Goal: Task Accomplishment & Management: Manage account settings

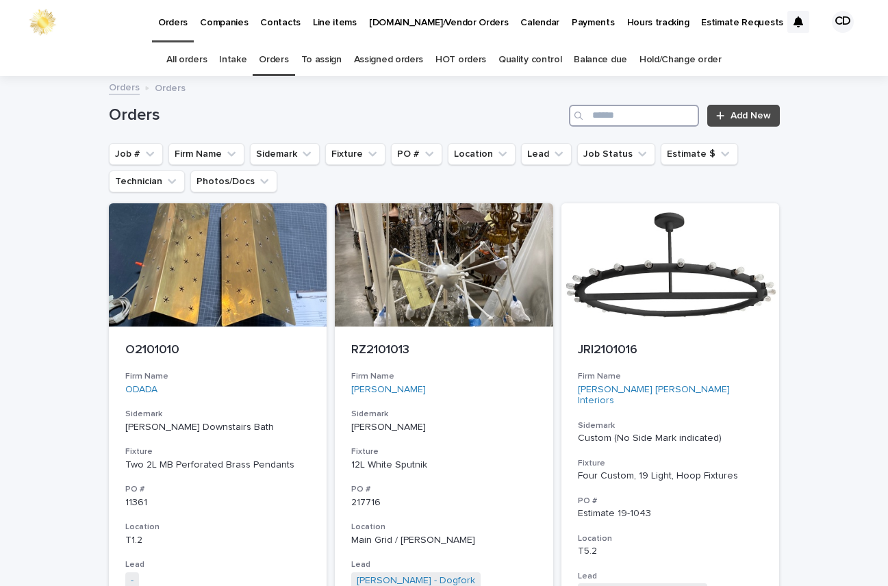
click at [616, 112] on input "Search" at bounding box center [634, 116] width 130 height 22
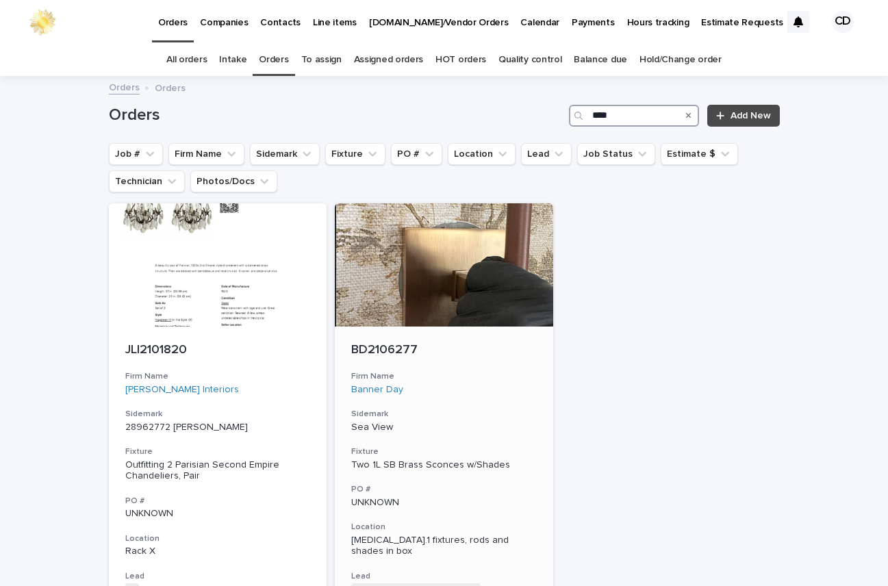
type input "****"
click at [500, 381] on h3 "Firm Name" at bounding box center [444, 376] width 186 height 11
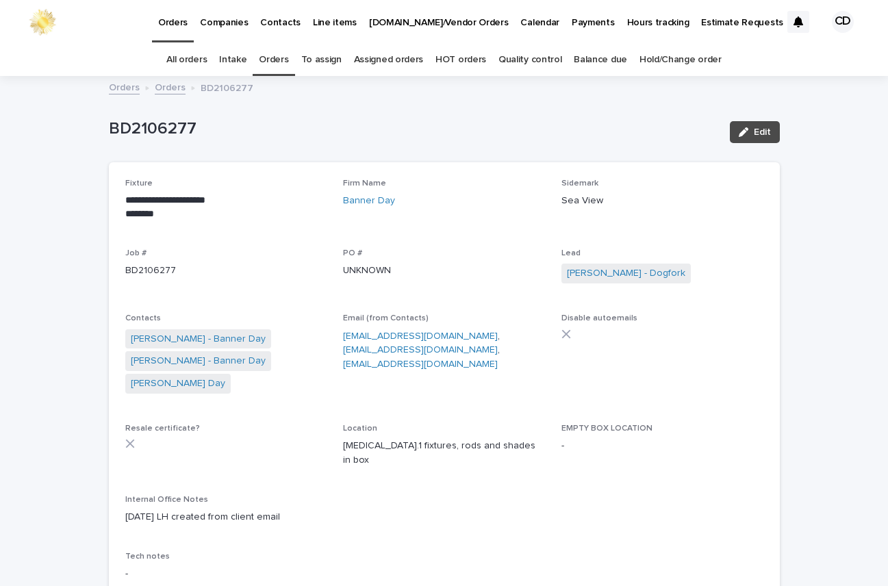
click at [275, 58] on link "Orders" at bounding box center [273, 60] width 29 height 32
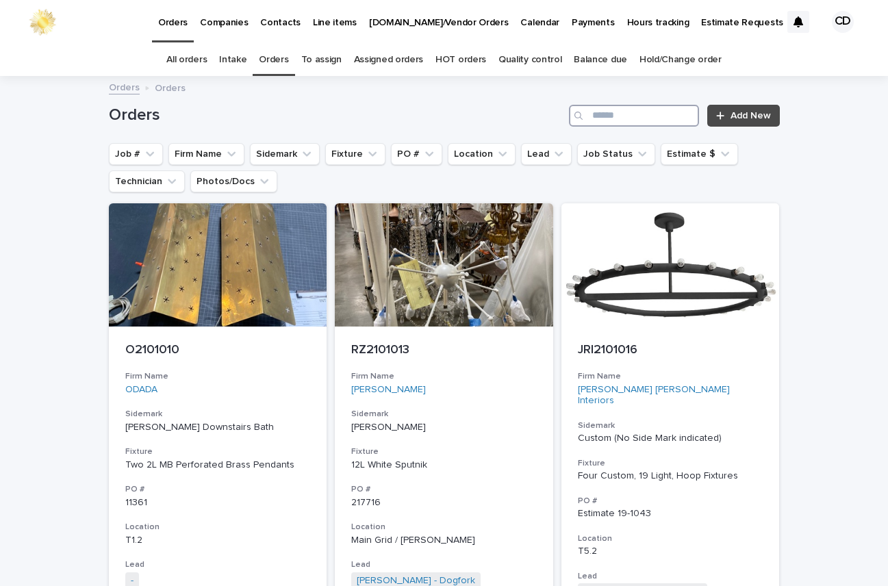
click at [648, 116] on input "Search" at bounding box center [634, 116] width 130 height 22
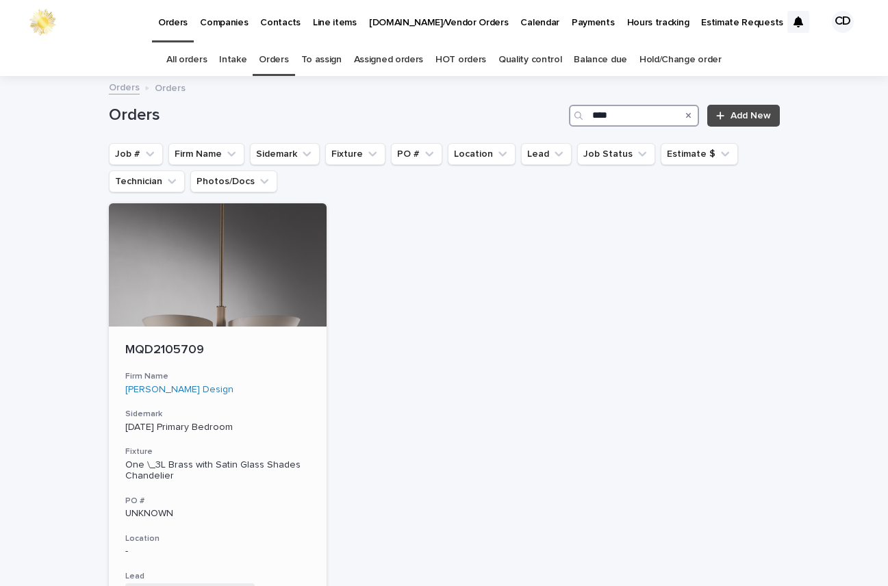
type input "****"
click at [223, 374] on h3 "Firm Name" at bounding box center [218, 376] width 186 height 11
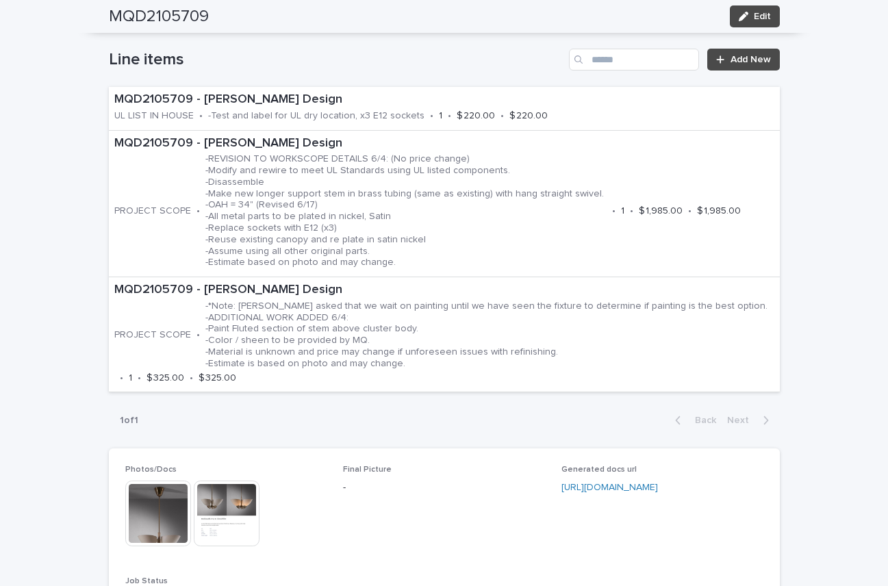
scroll to position [864, 0]
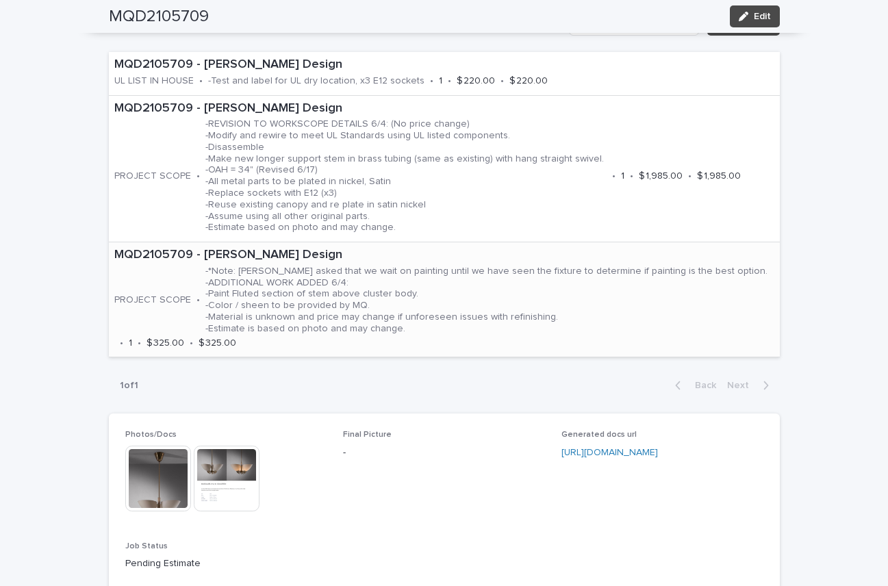
click at [616, 304] on p "-*Note: [PERSON_NAME] asked that we wait on painting until we have seen the fix…" at bounding box center [487, 300] width 565 height 69
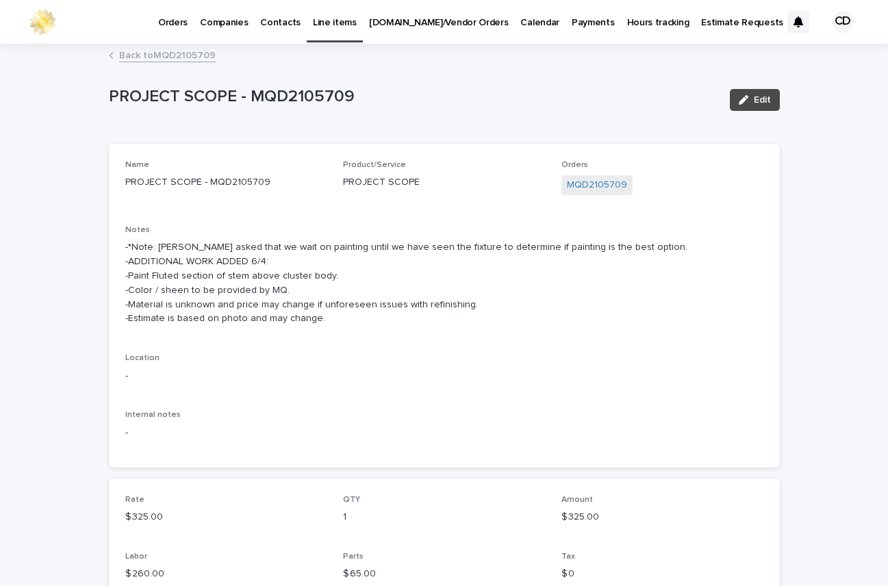
click at [153, 53] on link "Back to MQD2105709" at bounding box center [167, 55] width 97 height 16
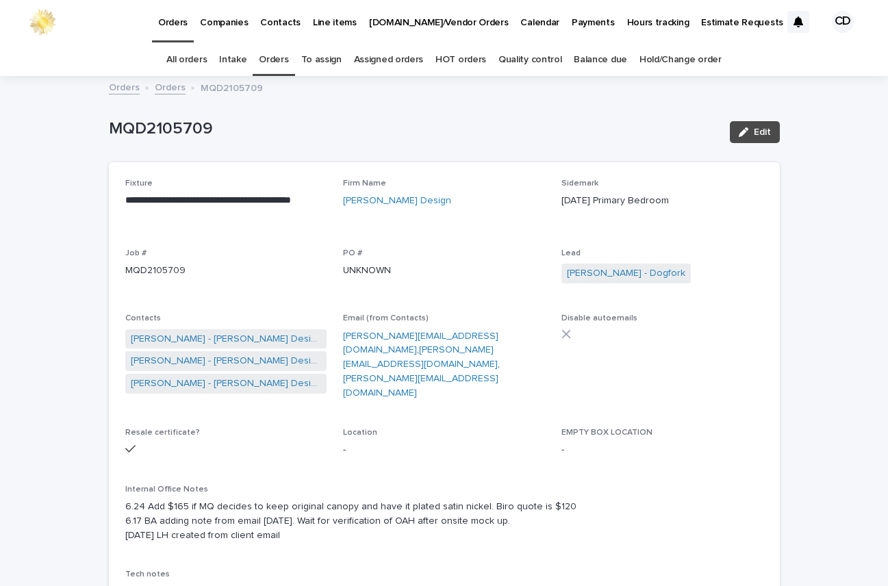
click at [277, 55] on link "Orders" at bounding box center [273, 60] width 29 height 32
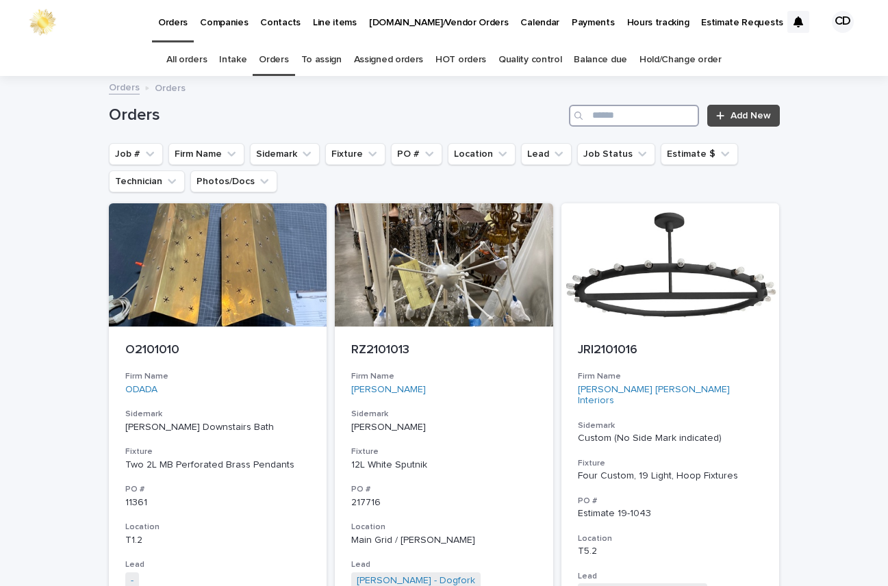
click at [647, 116] on input "Search" at bounding box center [634, 116] width 130 height 22
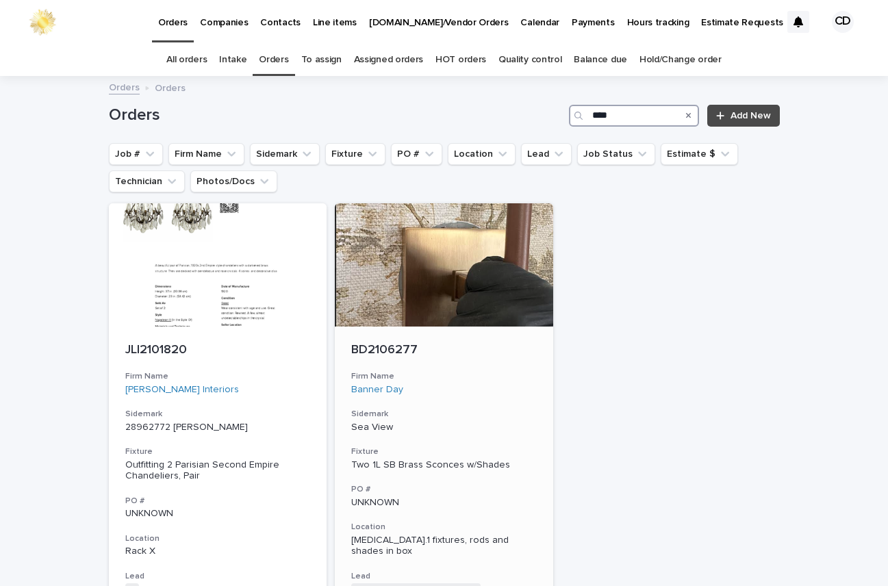
type input "****"
click at [499, 386] on div "Banner Day" at bounding box center [444, 390] width 186 height 12
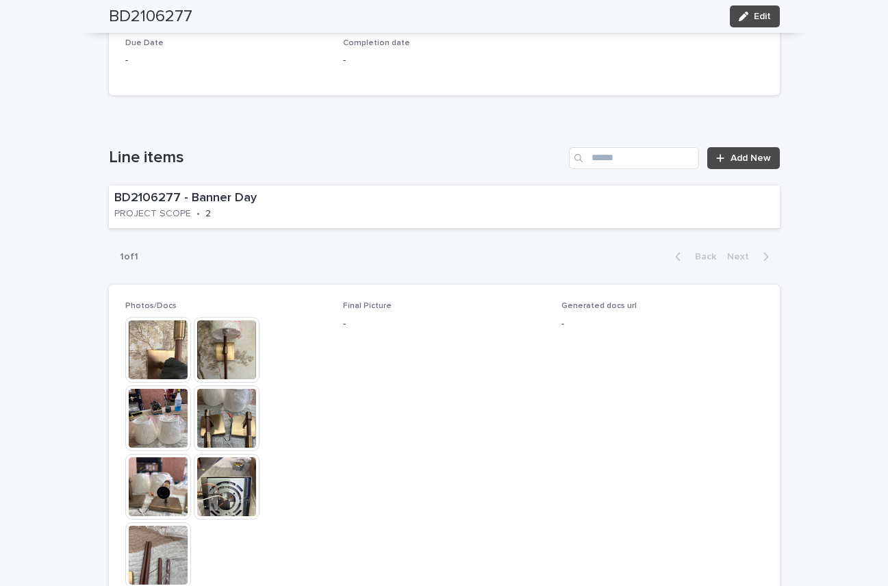
scroll to position [934, 0]
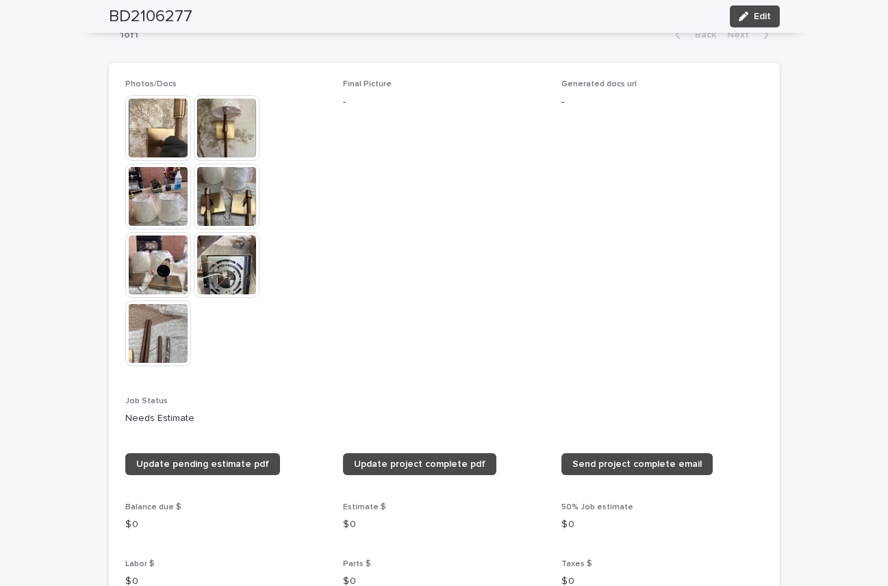
click at [218, 184] on img at bounding box center [227, 197] width 66 height 66
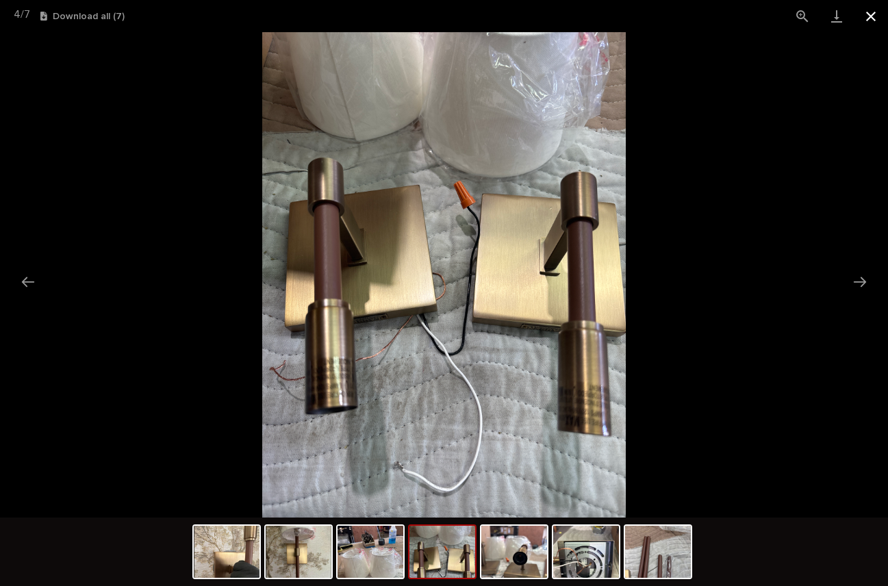
click at [870, 16] on button "Close gallery" at bounding box center [871, 16] width 34 height 32
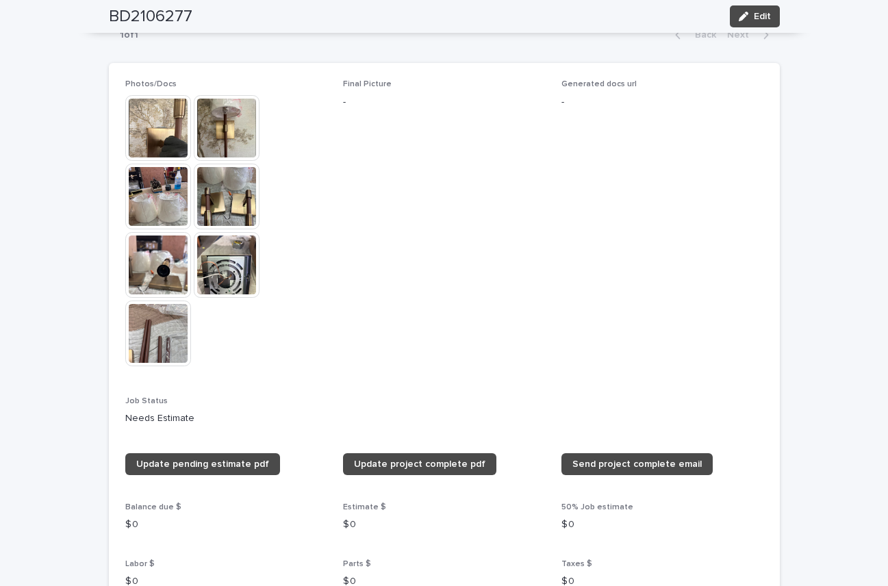
scroll to position [0, 0]
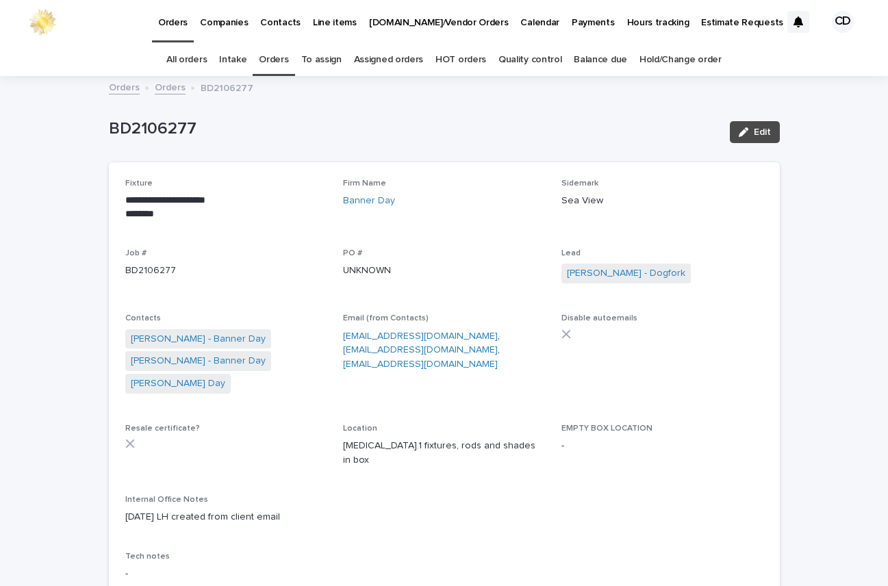
click at [275, 58] on link "Orders" at bounding box center [273, 60] width 29 height 32
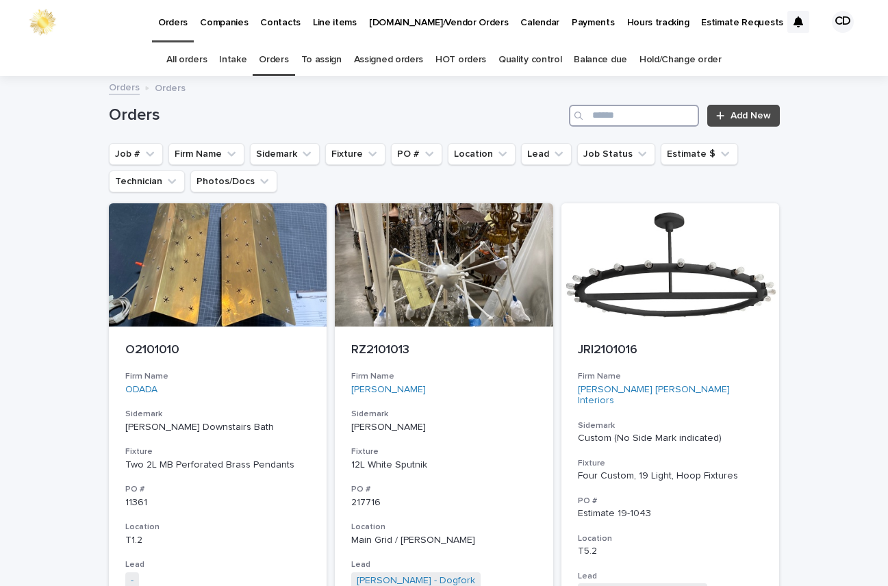
click at [653, 117] on input "Search" at bounding box center [634, 116] width 130 height 22
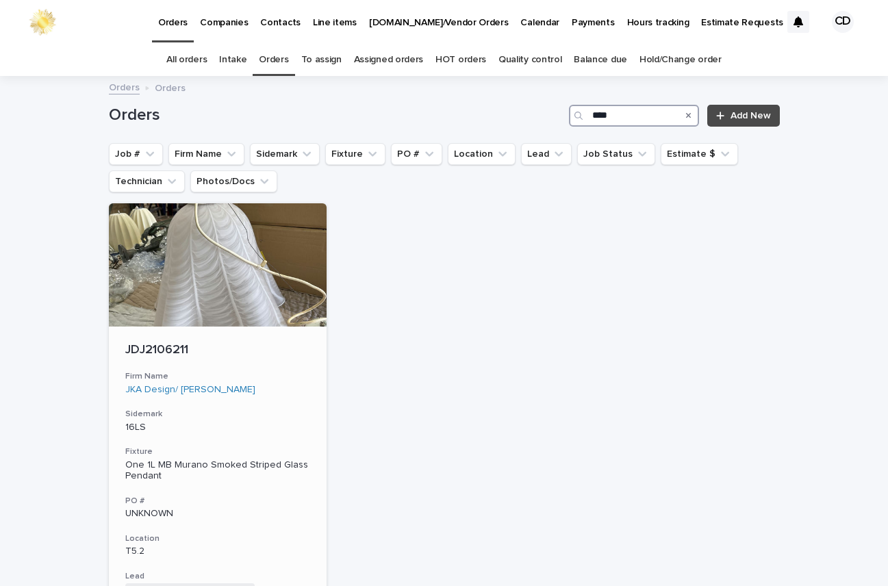
type input "****"
click at [281, 389] on div "JKA Design/ [PERSON_NAME]" at bounding box center [218, 390] width 186 height 12
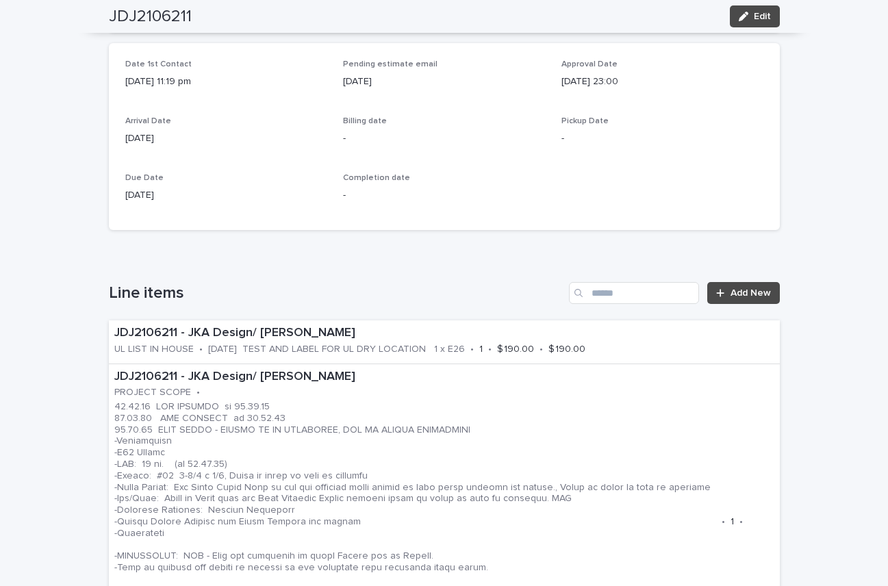
scroll to position [530, 0]
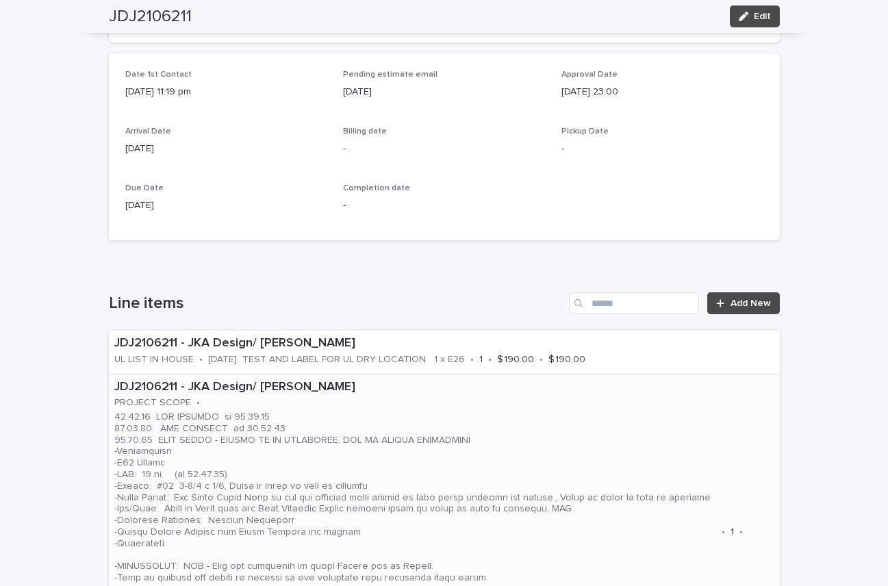
click at [596, 447] on p at bounding box center [415, 533] width 602 height 242
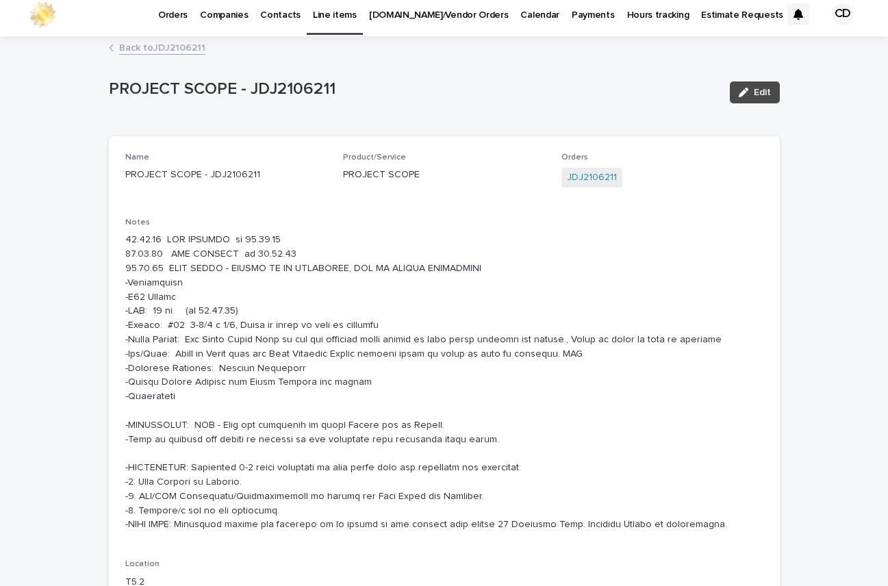
scroll to position [2, 0]
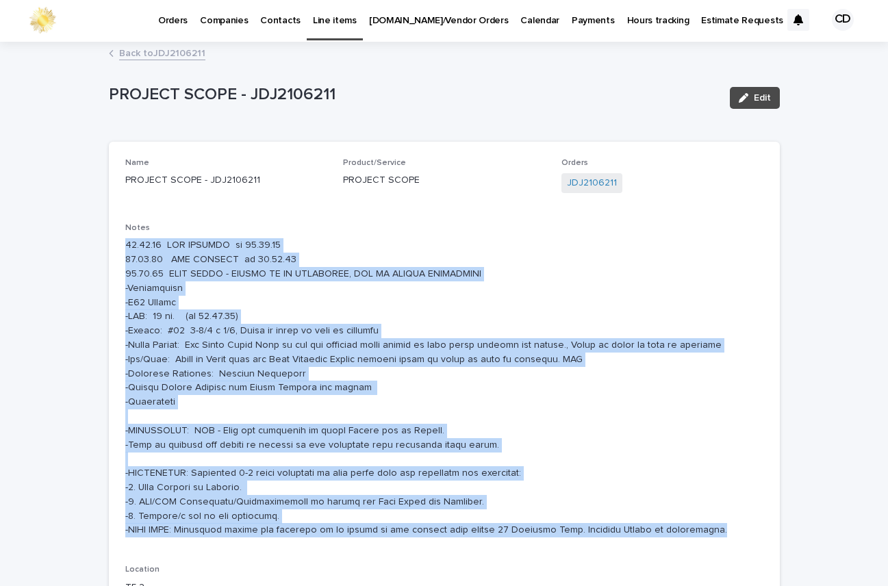
drag, startPoint x: 121, startPoint y: 244, endPoint x: 738, endPoint y: 542, distance: 686.1
click at [738, 542] on div "Notes" at bounding box center [444, 385] width 638 height 325
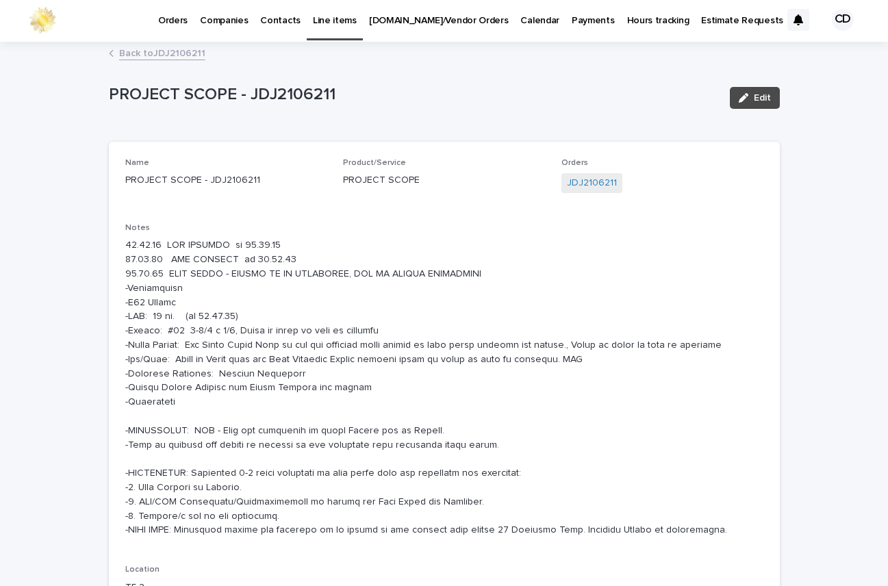
click at [742, 194] on div "JDJ2106211" at bounding box center [663, 184] width 202 height 23
click at [754, 96] on span "Edit" at bounding box center [762, 98] width 17 height 10
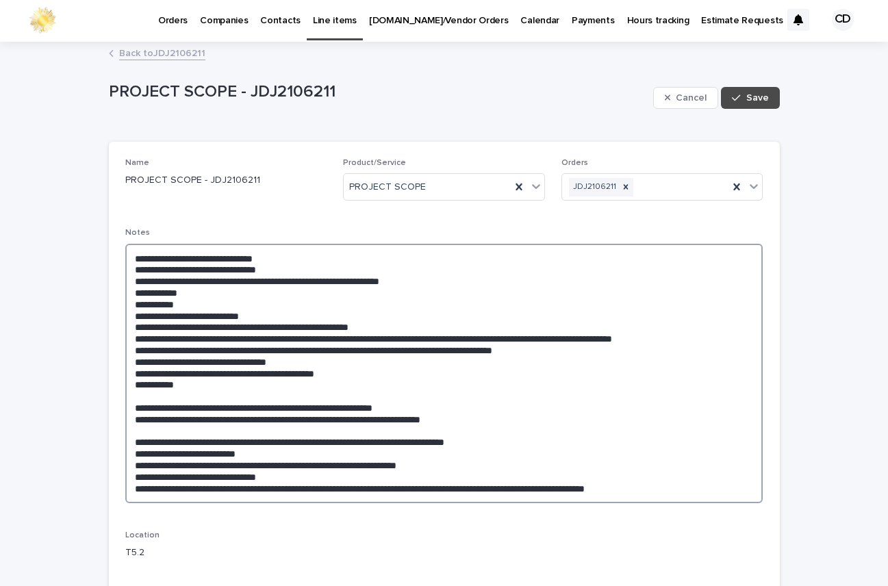
drag, startPoint x: 127, startPoint y: 257, endPoint x: 552, endPoint y: 442, distance: 464.0
click at [588, 281] on textarea at bounding box center [444, 374] width 638 height 260
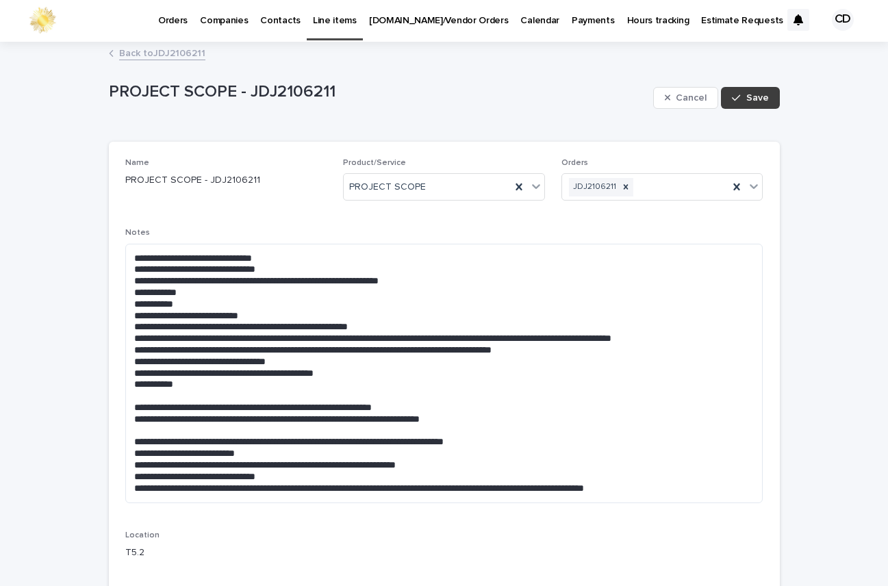
click at [747, 97] on span "Save" at bounding box center [757, 98] width 23 height 10
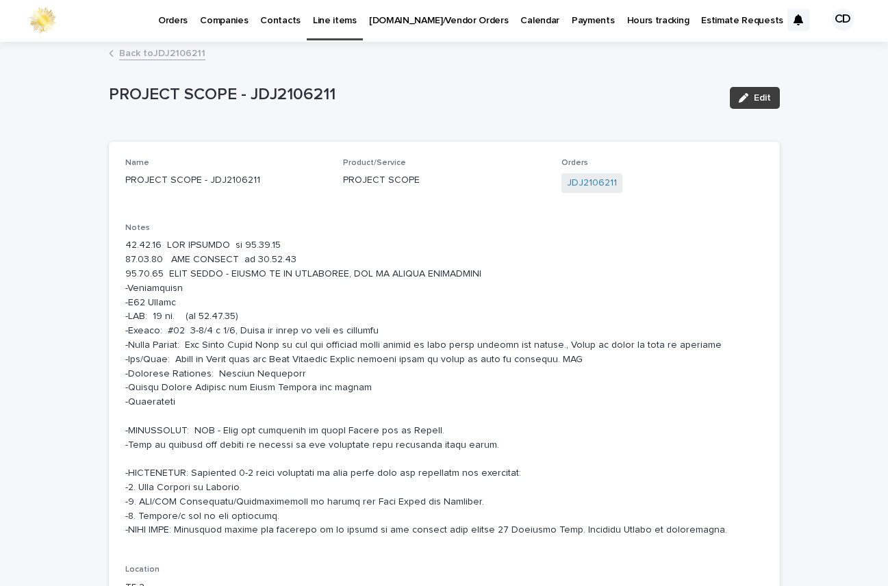
click at [757, 91] on button "Edit" at bounding box center [755, 98] width 50 height 22
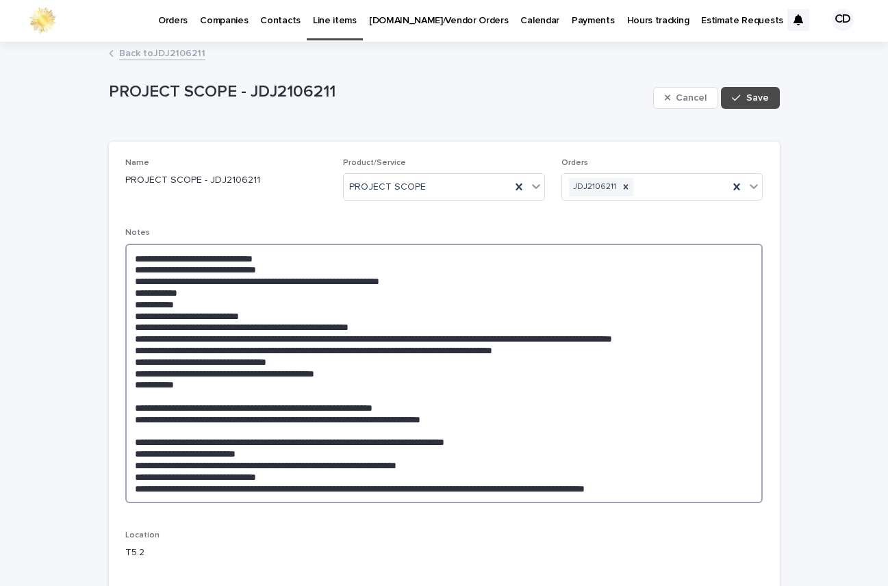
click at [464, 339] on textarea at bounding box center [444, 374] width 638 height 260
drag, startPoint x: 570, startPoint y: 338, endPoint x: 606, endPoint y: 344, distance: 36.7
click at [571, 338] on textarea at bounding box center [444, 374] width 638 height 260
click at [488, 340] on textarea at bounding box center [444, 374] width 638 height 260
click at [579, 337] on textarea at bounding box center [444, 379] width 638 height 271
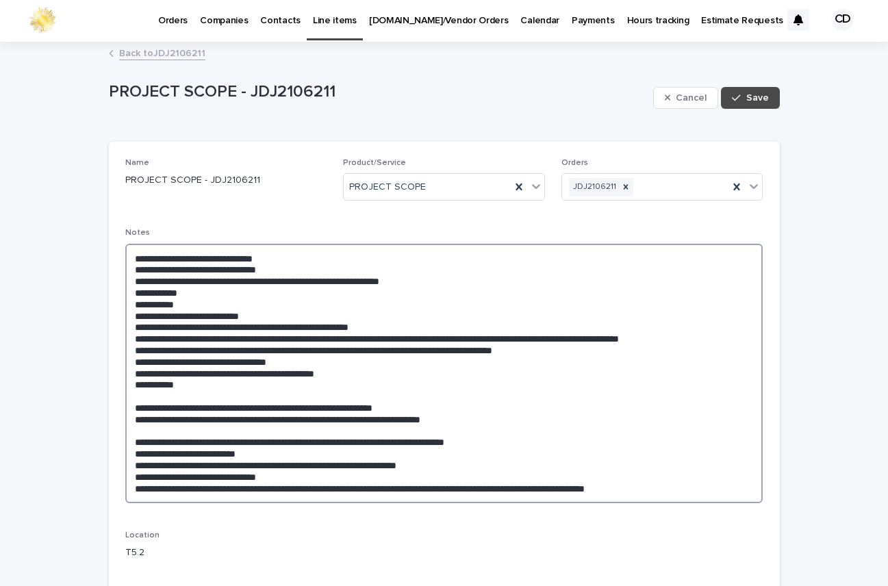
drag, startPoint x: 576, startPoint y: 338, endPoint x: 616, endPoint y: 340, distance: 40.5
click at [578, 338] on textarea at bounding box center [444, 374] width 638 height 260
type textarea "**********"
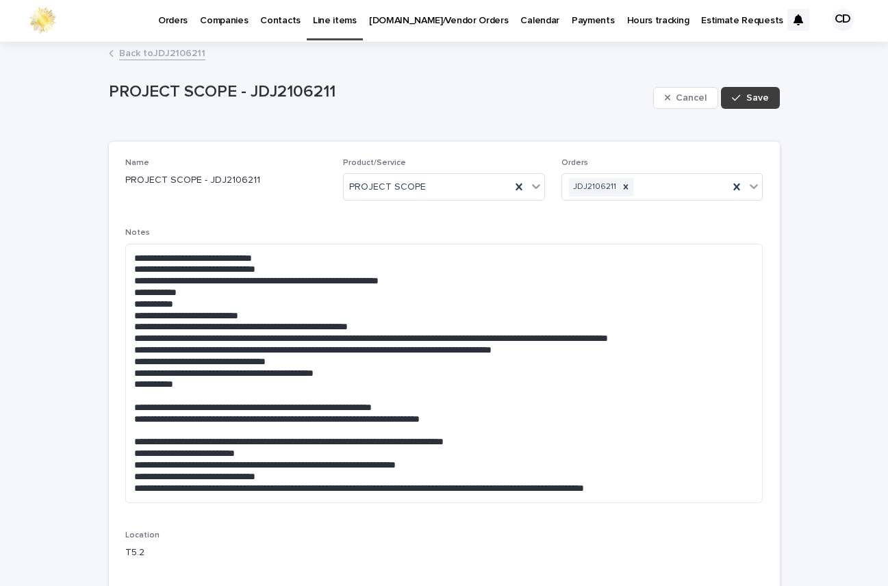
click at [757, 96] on span "Save" at bounding box center [757, 98] width 23 height 10
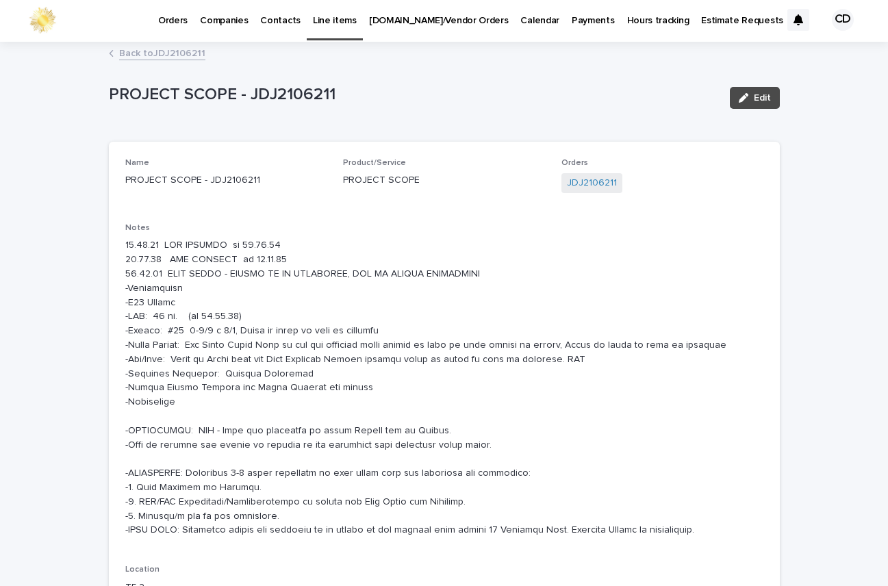
click at [167, 49] on link "Back to JDJ2106211" at bounding box center [162, 53] width 86 height 16
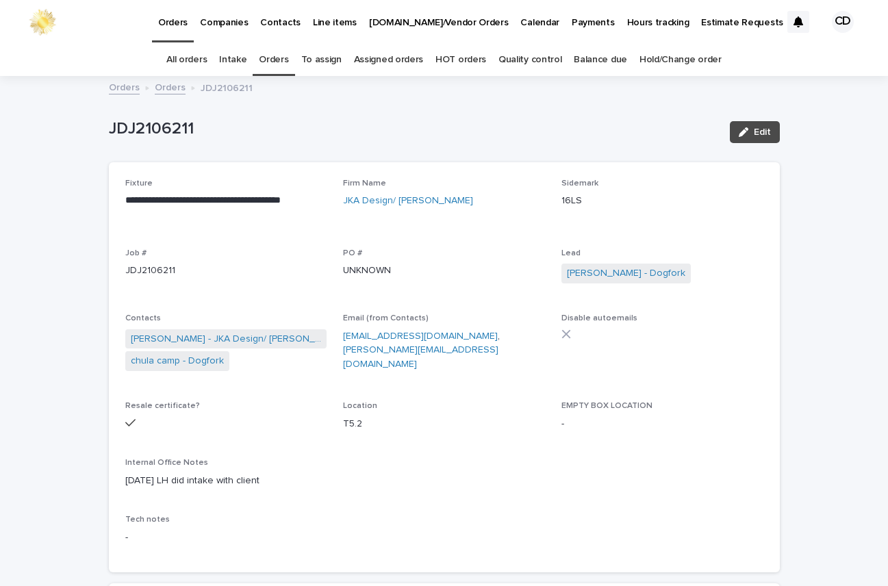
click at [279, 59] on link "Orders" at bounding box center [273, 60] width 29 height 32
